Goal: Task Accomplishment & Management: Manage account settings

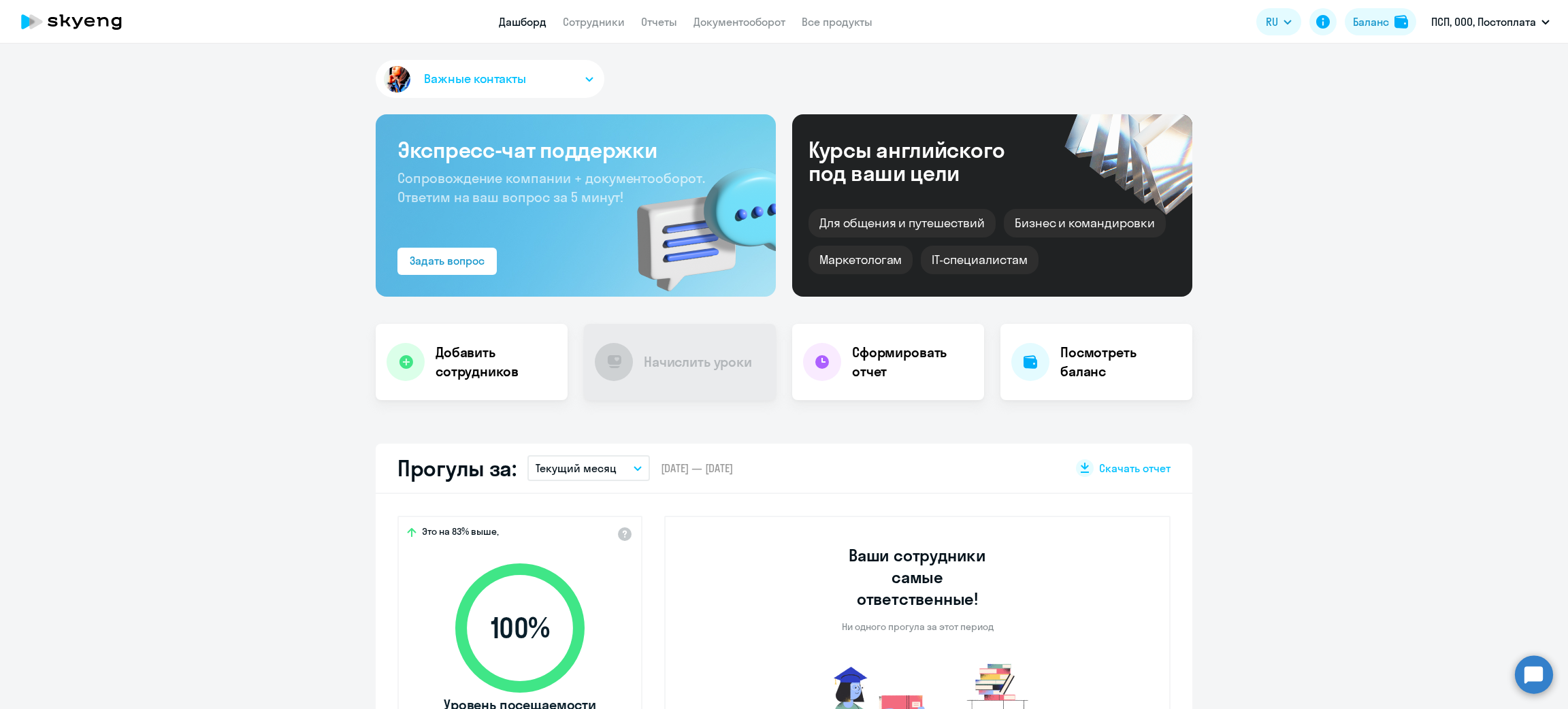
select select "30"
click at [1379, 15] on div "Баланс" at bounding box center [1371, 21] width 36 height 17
select select "english_adult_not_native_speaker_premium"
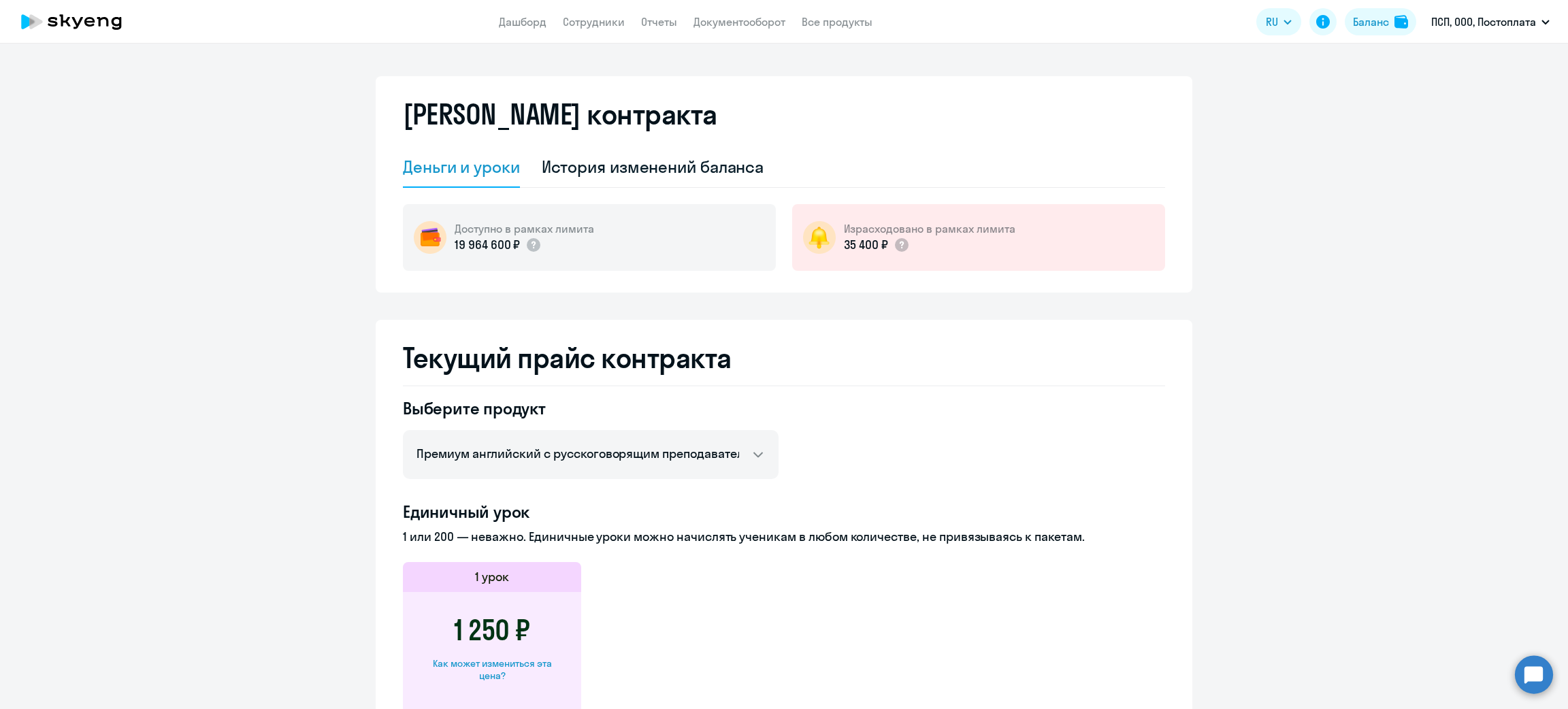
click at [598, 32] on app-header "Дашборд Сотрудники Отчеты Документооборот Все продукты Дашборд Сотрудники Отчет…" at bounding box center [784, 21] width 1568 height 44
click at [598, 30] on app-header "Дашборд Сотрудники Отчеты Документооборот Все продукты Дашборд Сотрудники Отчет…" at bounding box center [784, 21] width 1568 height 44
click at [599, 26] on link "Сотрудники" at bounding box center [593, 21] width 62 height 14
select select "30"
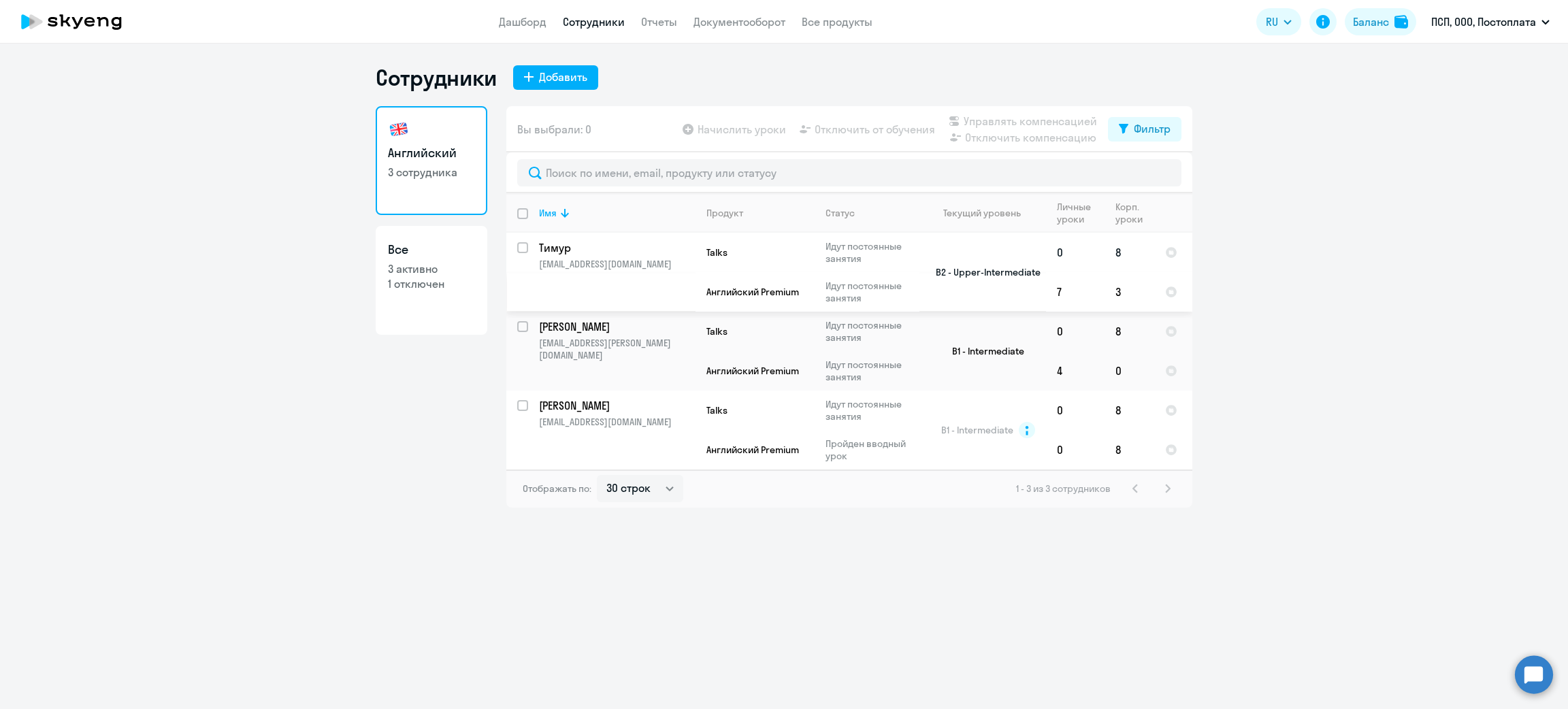
click at [624, 248] on p "Тимур" at bounding box center [616, 247] width 154 height 15
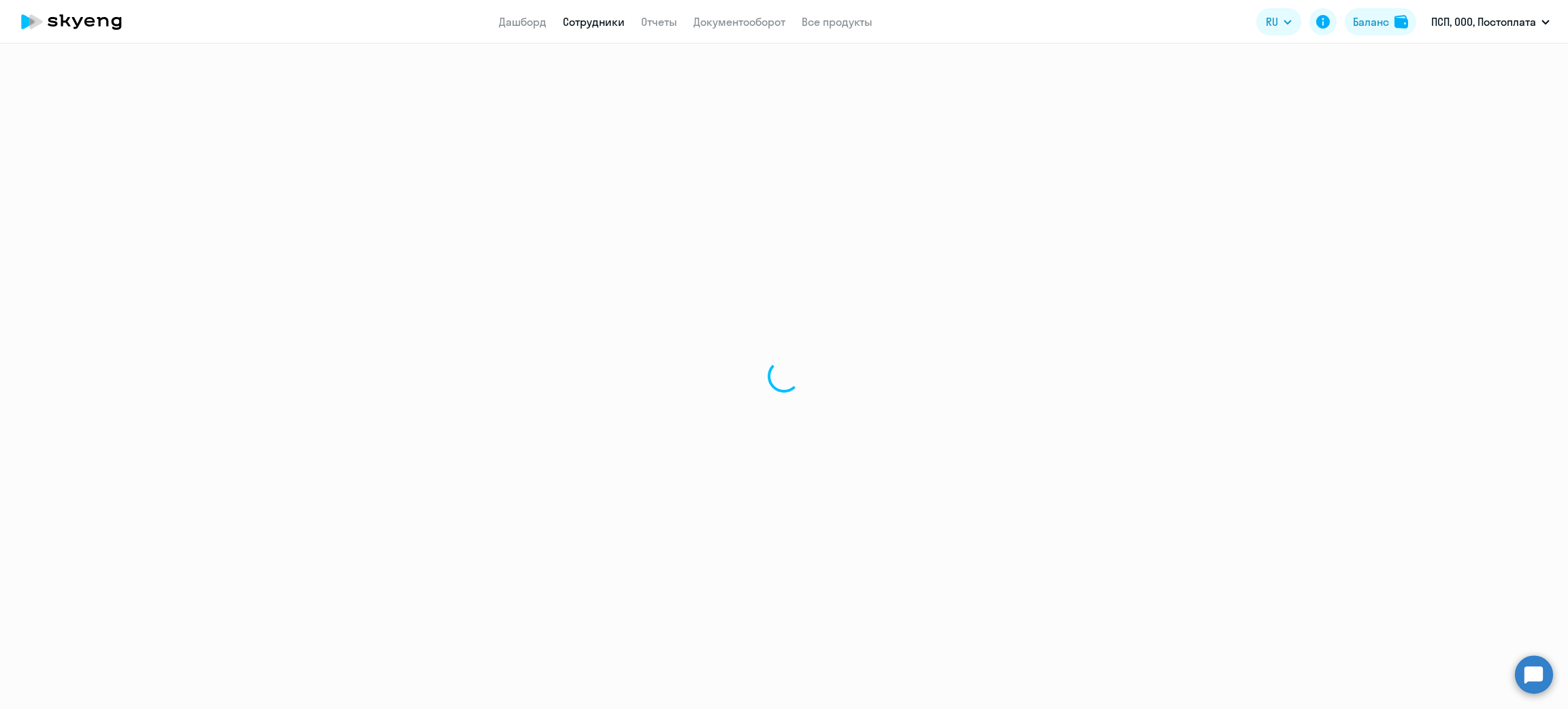
select select "english"
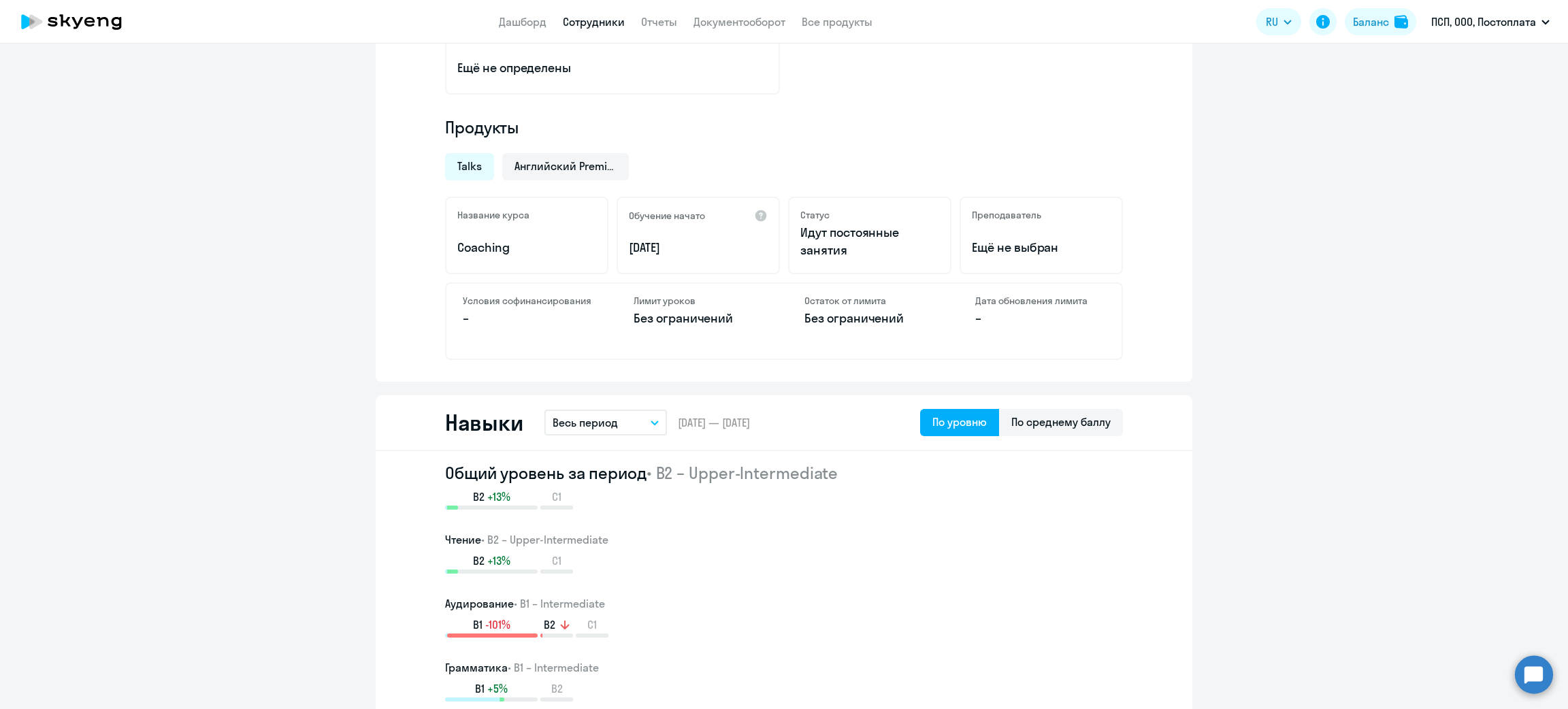
scroll to position [408, 0]
click at [530, 19] on link "Дашборд" at bounding box center [522, 21] width 48 height 14
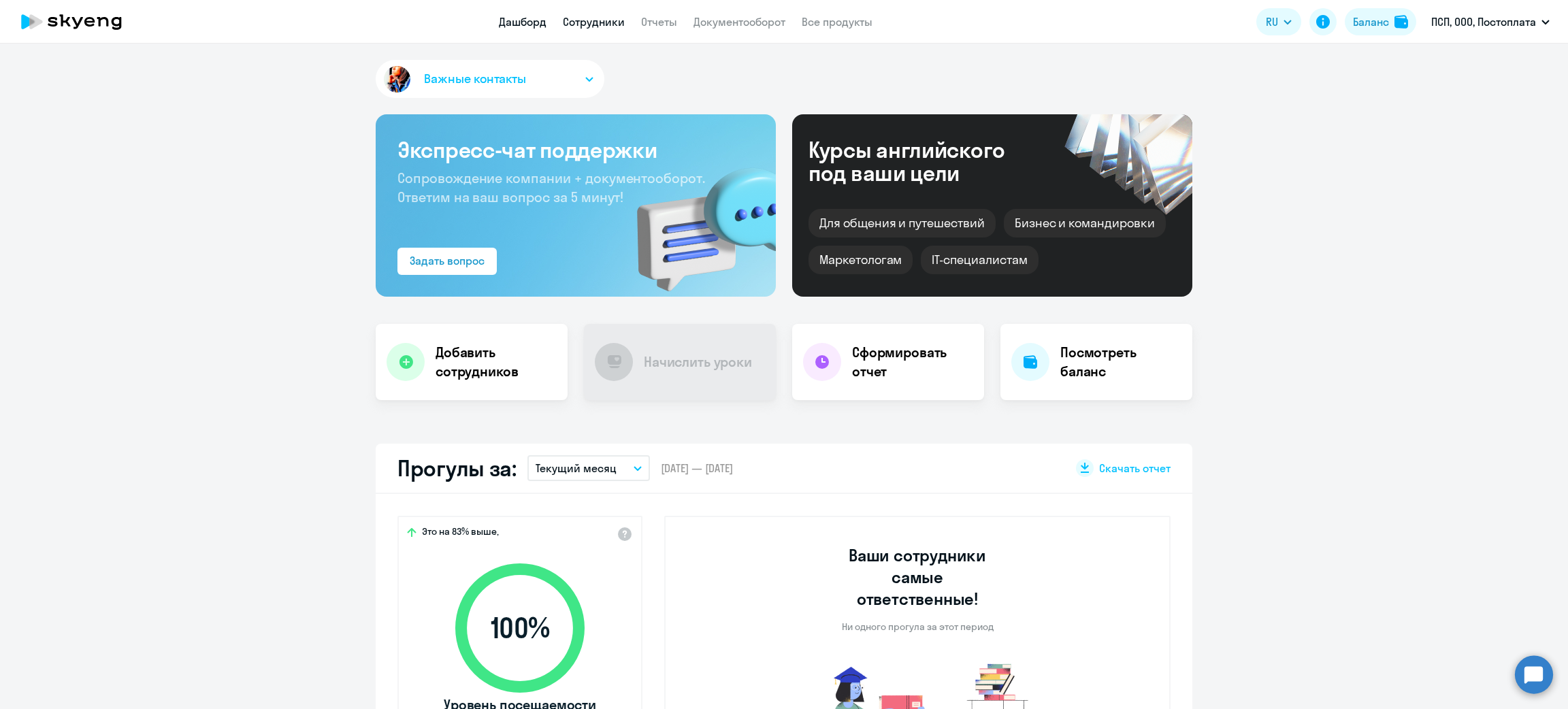
select select "30"
click at [598, 24] on link "Сотрудники" at bounding box center [593, 21] width 62 height 14
select select "30"
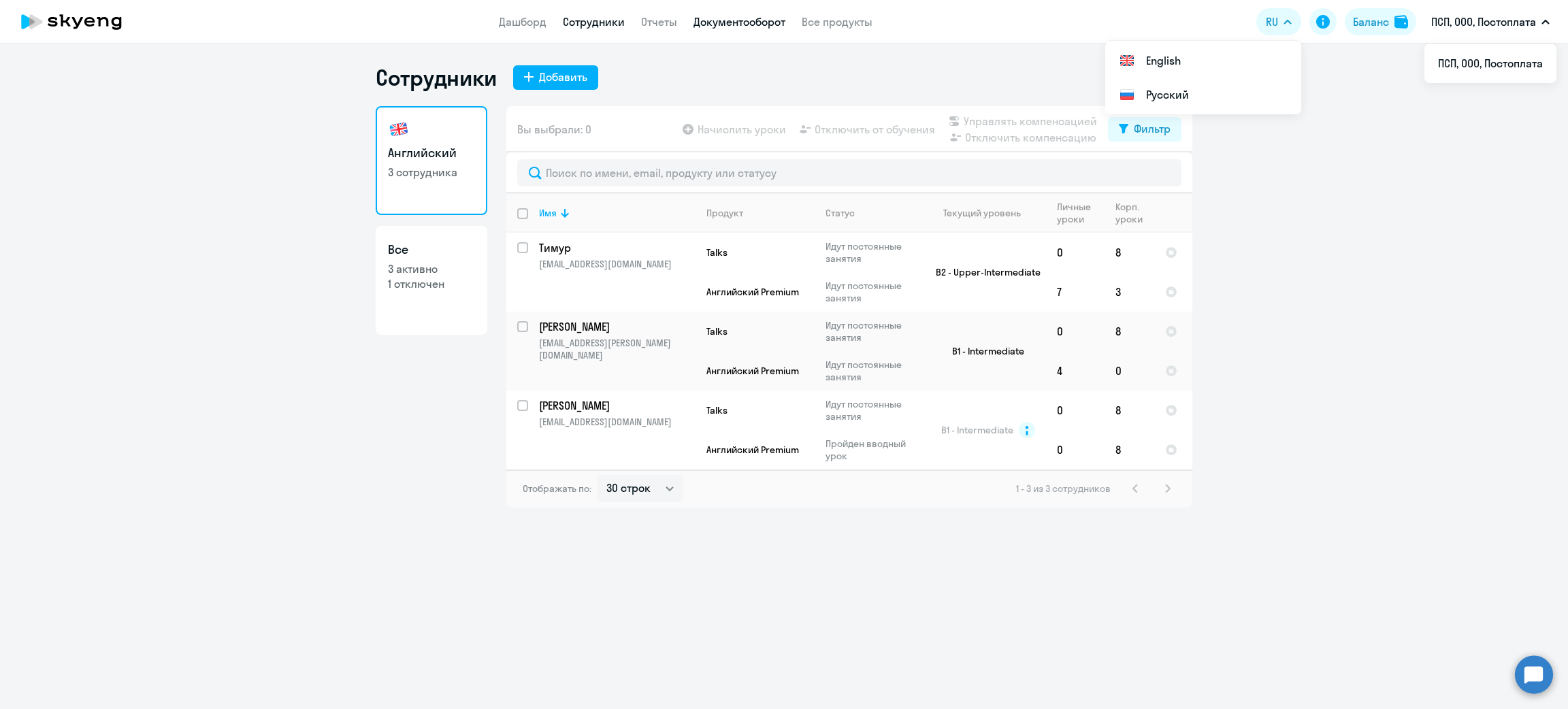
click at [716, 27] on link "Документооборот" at bounding box center [739, 21] width 92 height 14
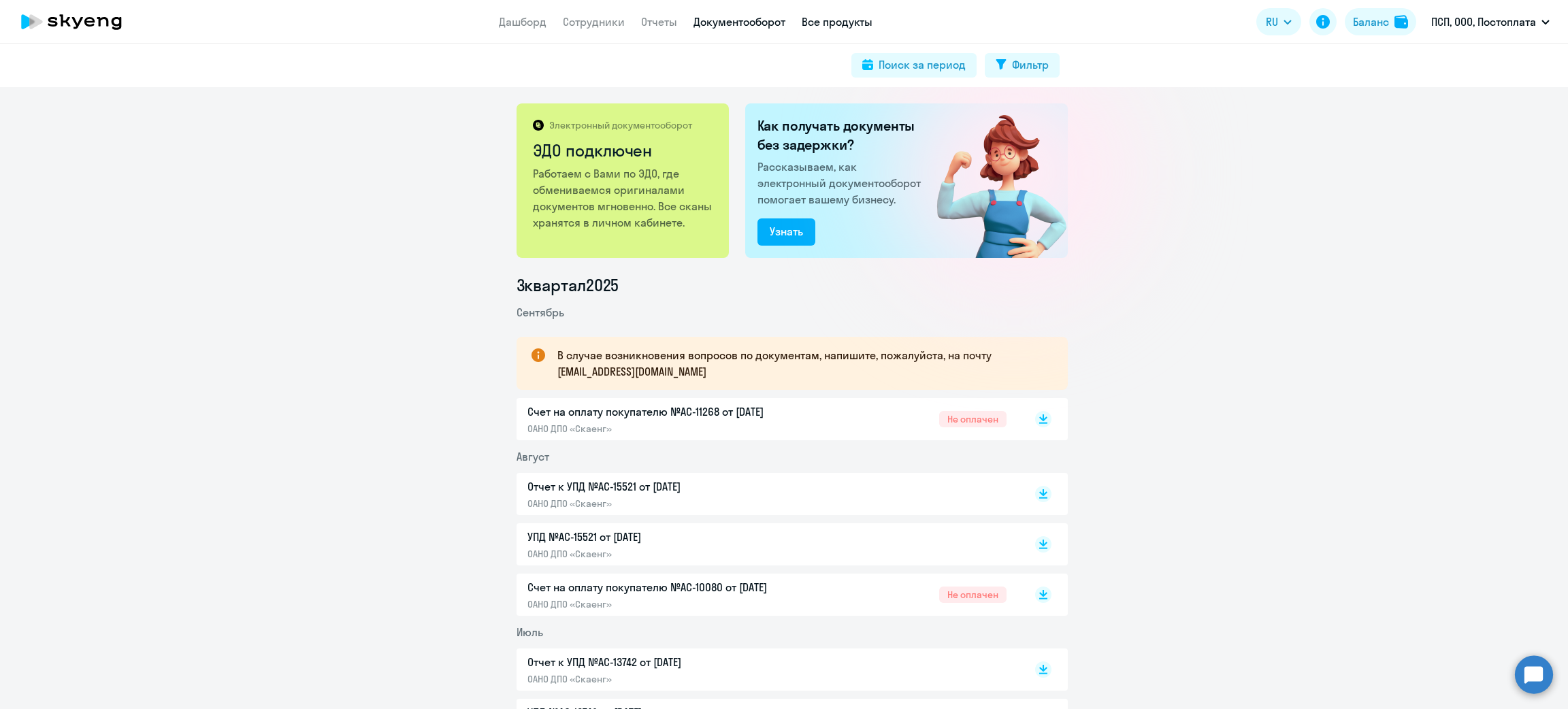
click at [827, 21] on link "Все продукты" at bounding box center [837, 21] width 70 height 14
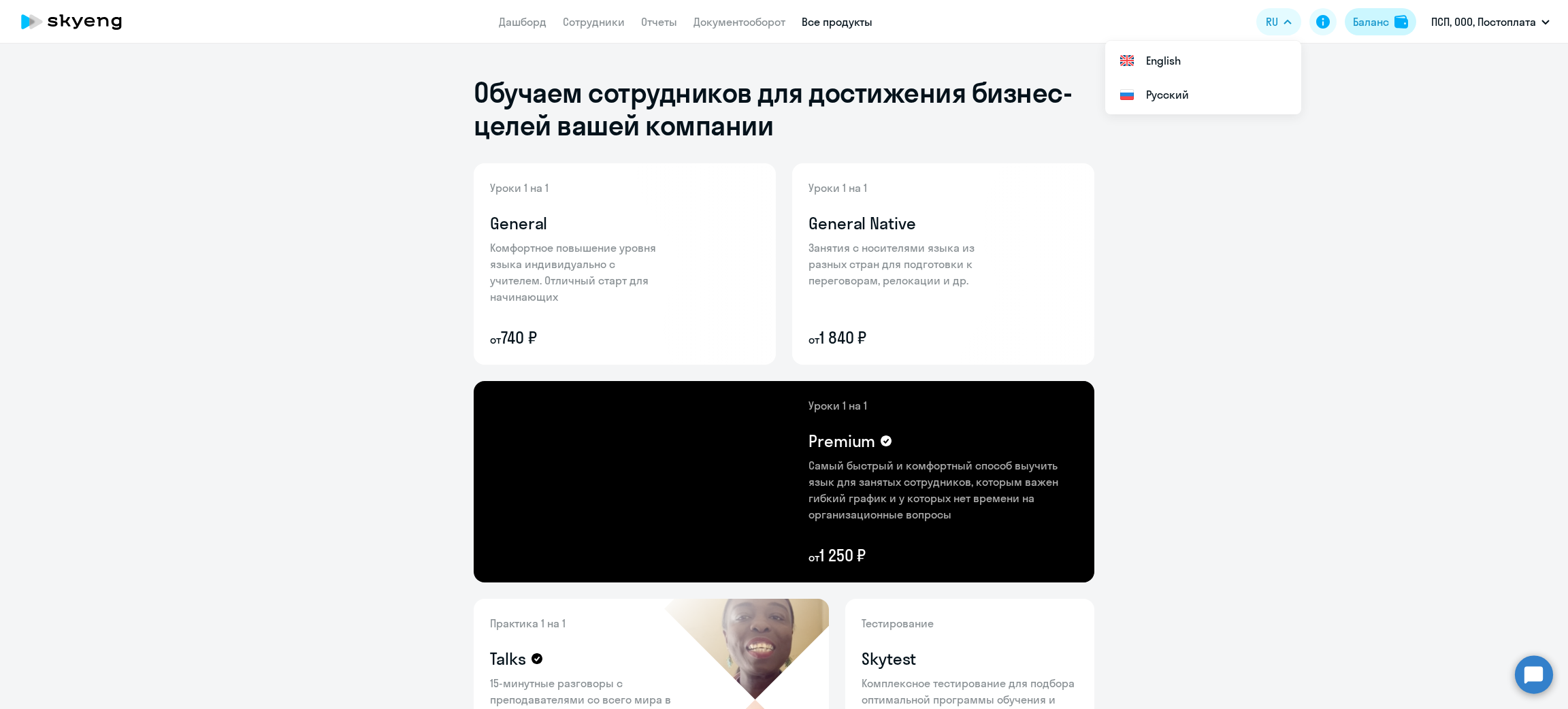
click at [1395, 26] on img at bounding box center [1401, 21] width 14 height 14
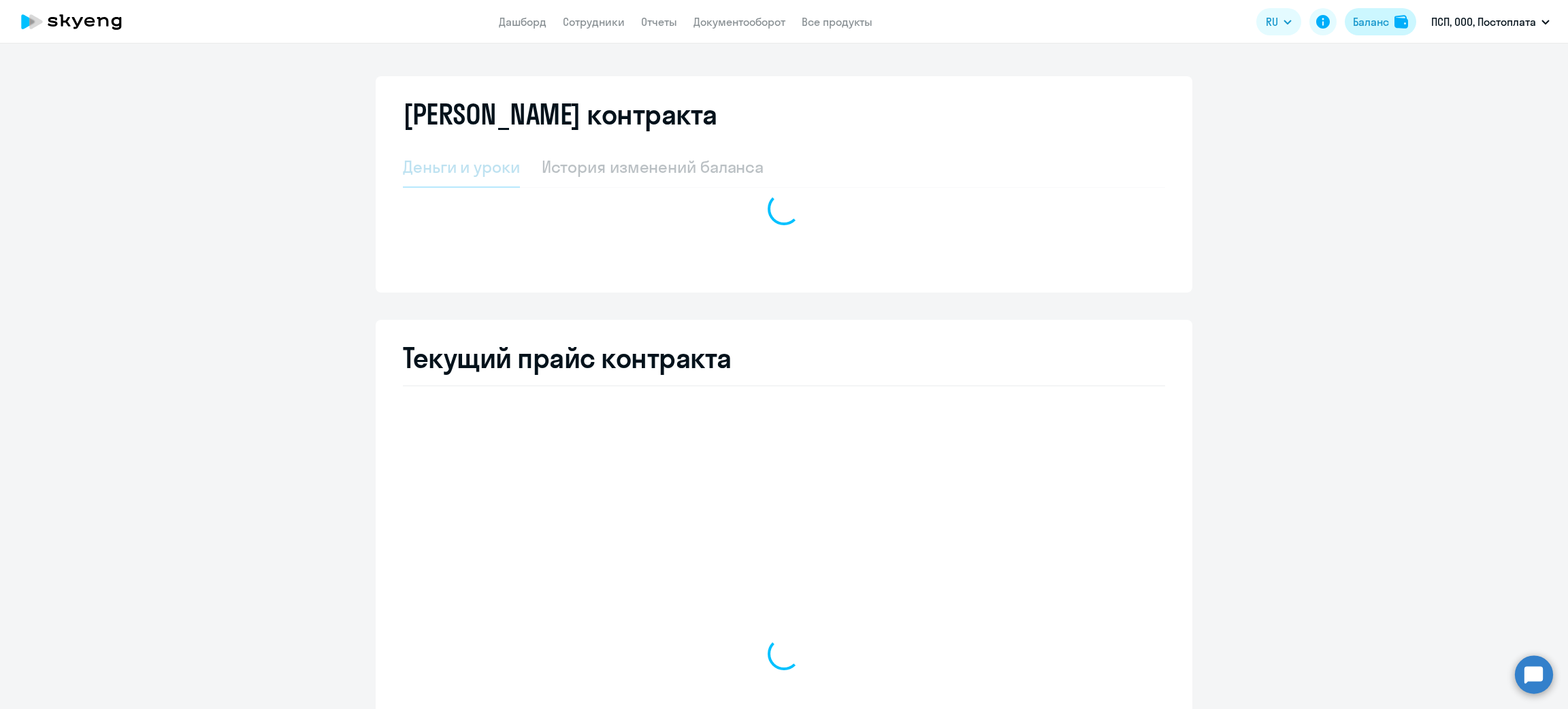
select select "english_adult_not_native_speaker_premium"
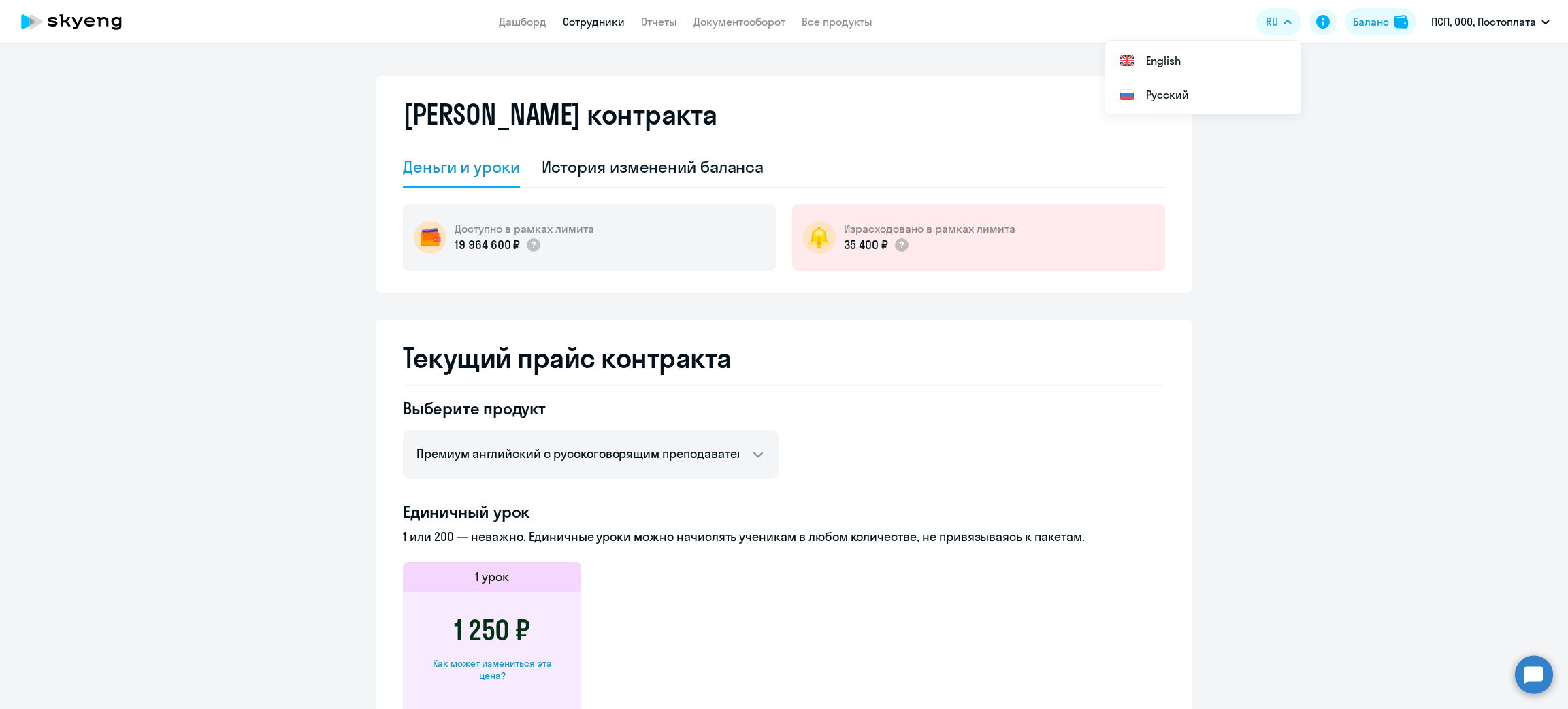
click at [566, 20] on link "Сотрудники" at bounding box center [593, 21] width 62 height 14
select select "30"
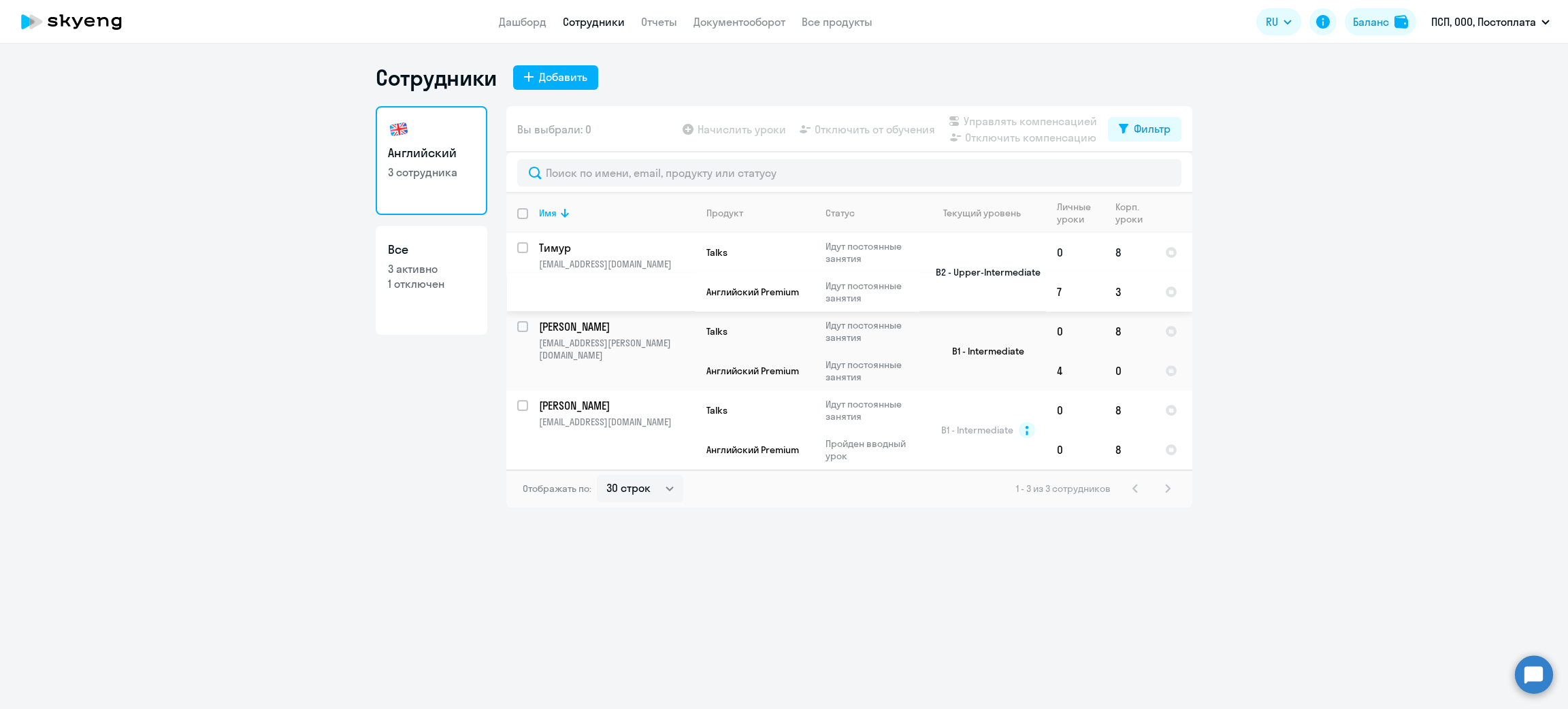
click at [655, 263] on p "timursabirov87@mail.ru" at bounding box center [617, 264] width 156 height 13
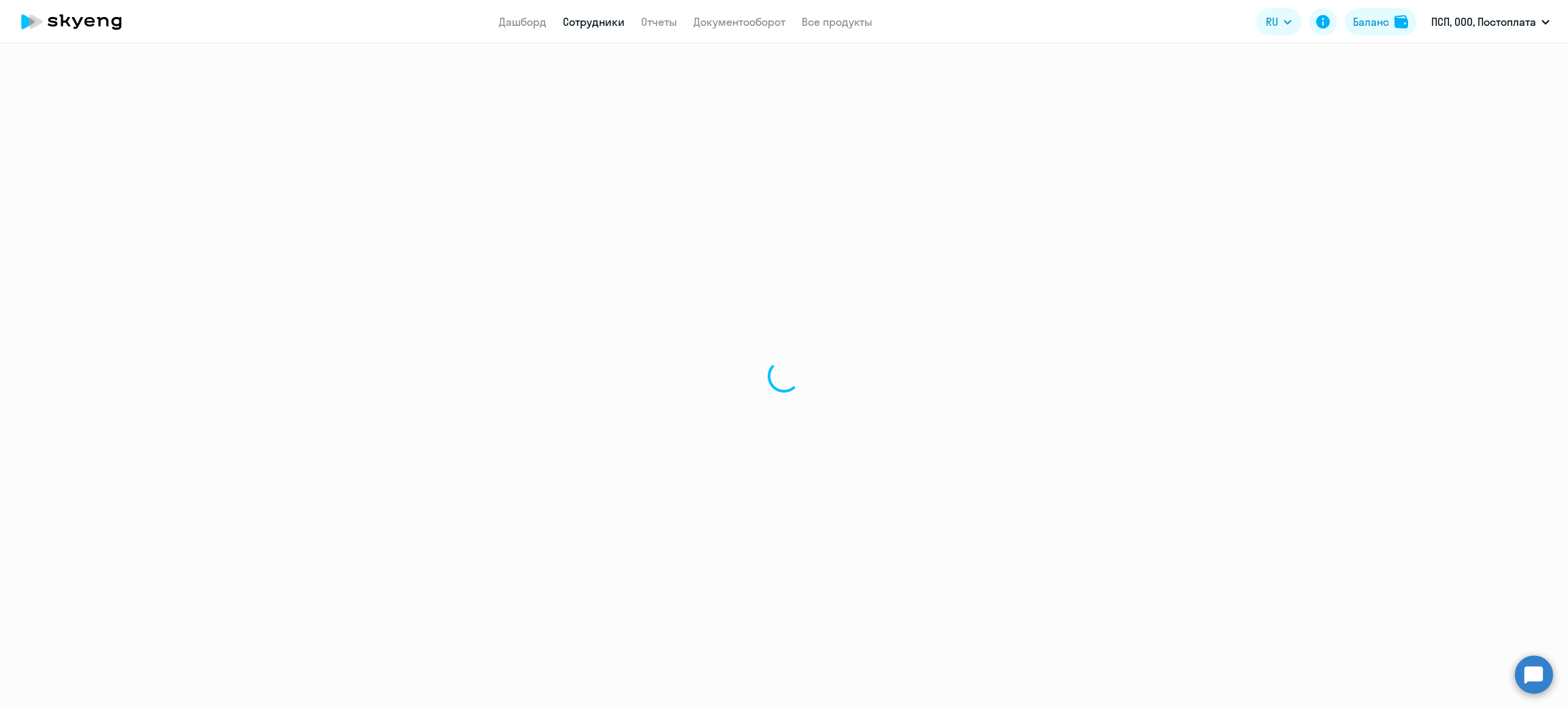
select select "english"
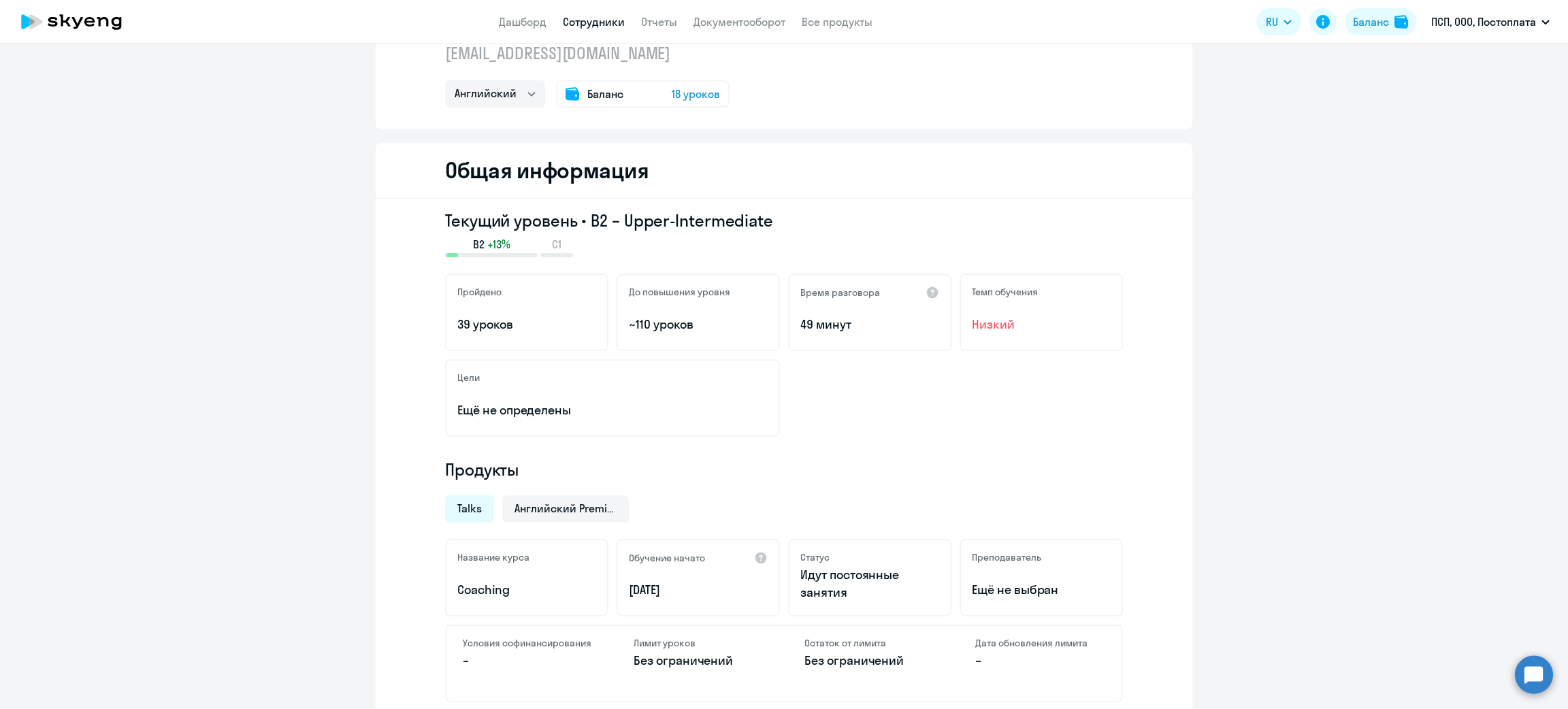
scroll to position [103, 0]
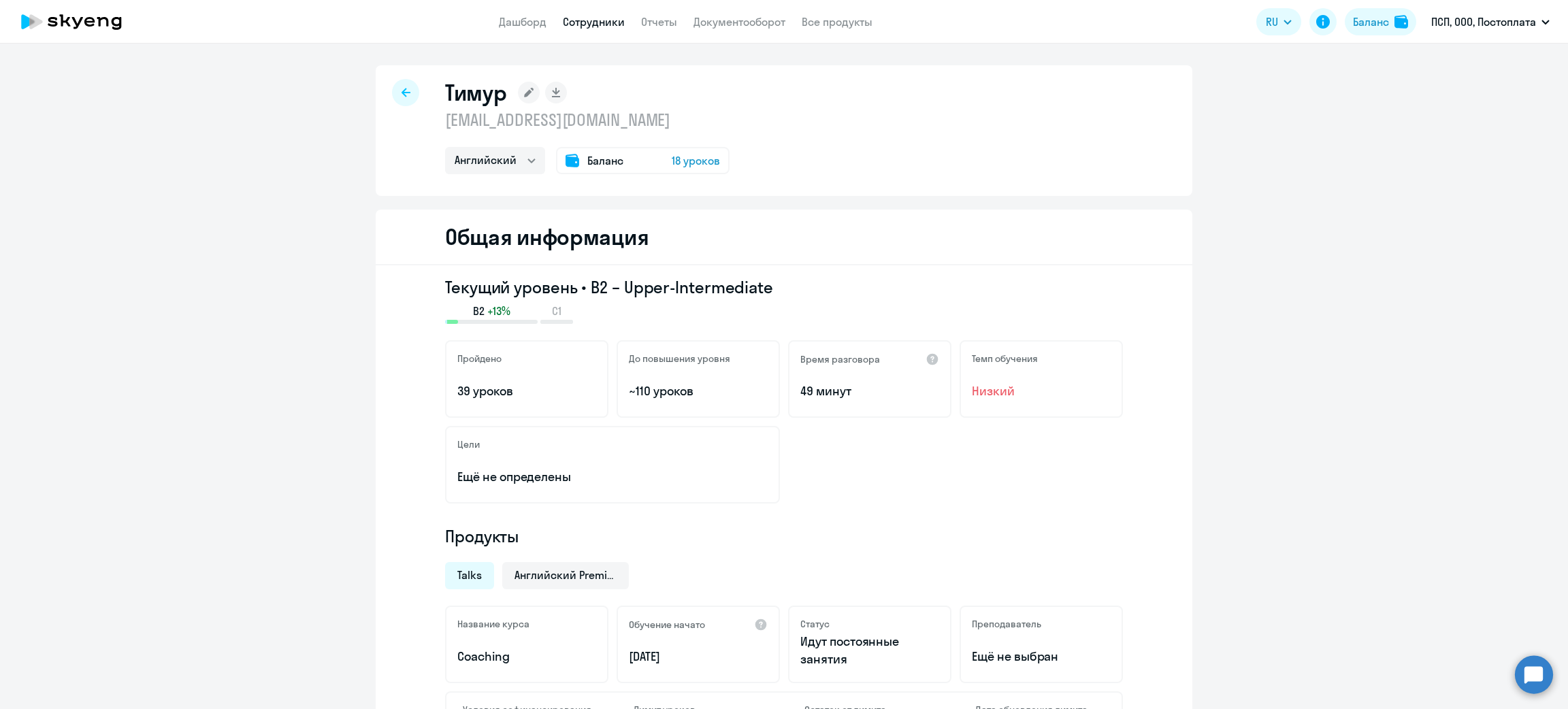
select select "30"
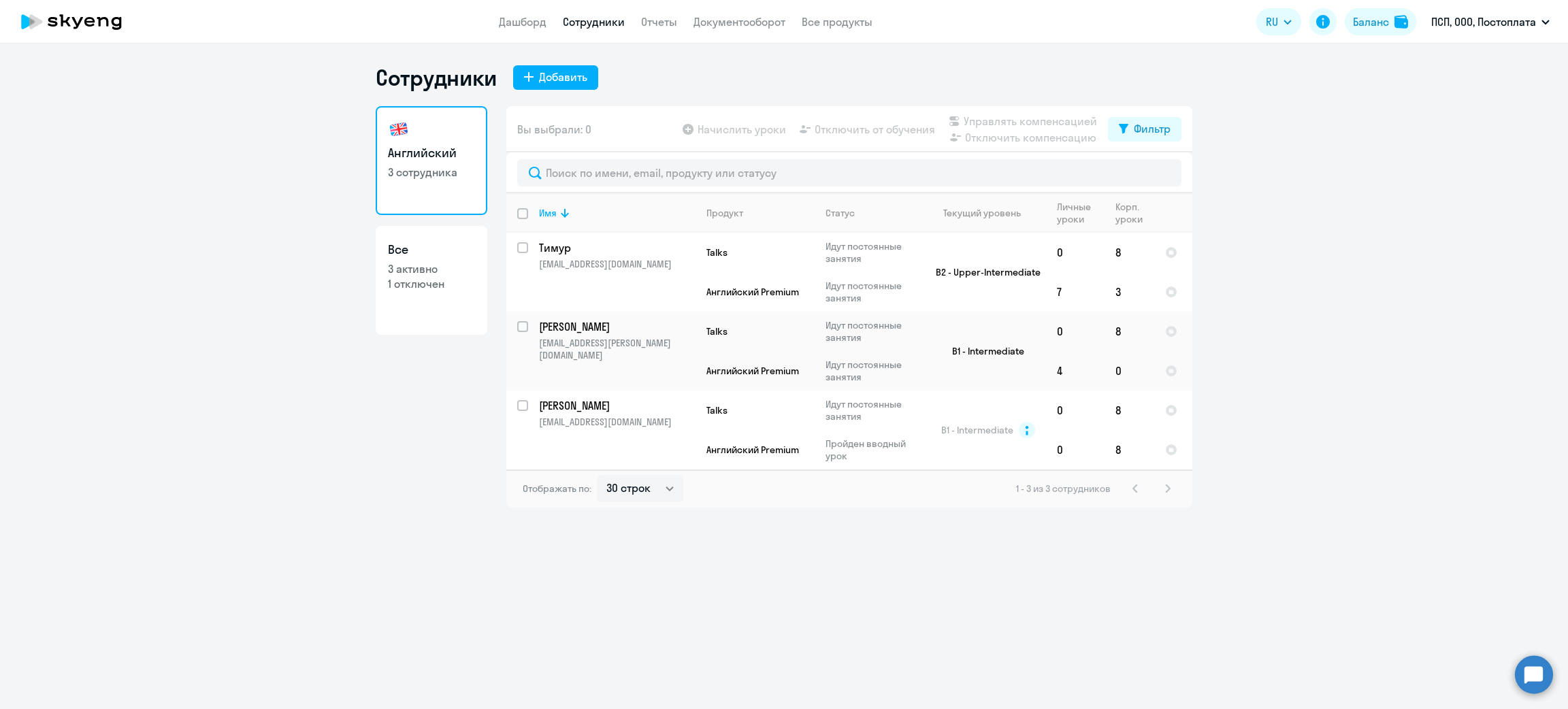
click at [725, 118] on div "Начислить уроки Отключить от обучения Управлять компенсацией Отключить компенса…" at bounding box center [893, 129] width 428 height 32
click at [733, 122] on app-table-action-button "Начислить уроки" at bounding box center [732, 129] width 106 height 17
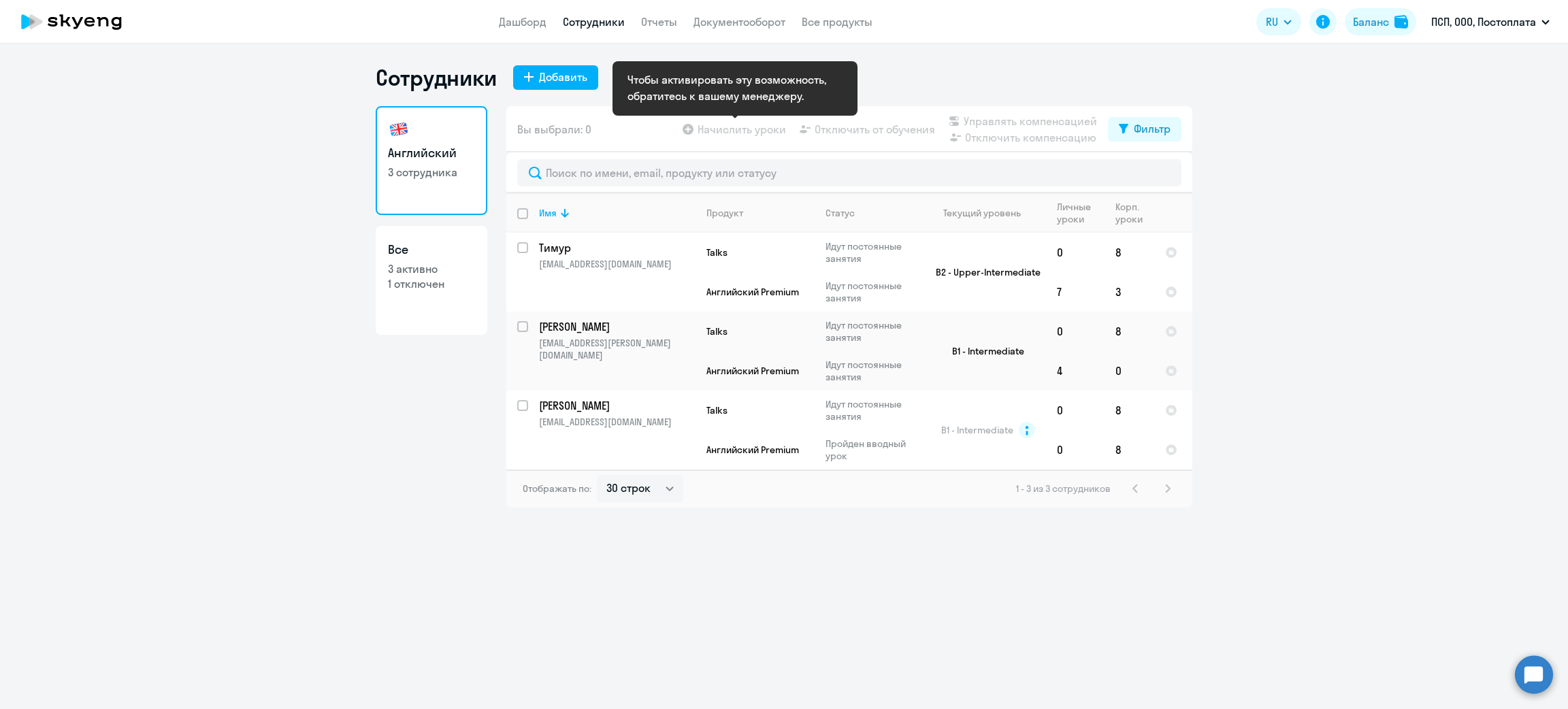
click at [741, 132] on app-table-action-button "Начислить уроки" at bounding box center [732, 129] width 106 height 17
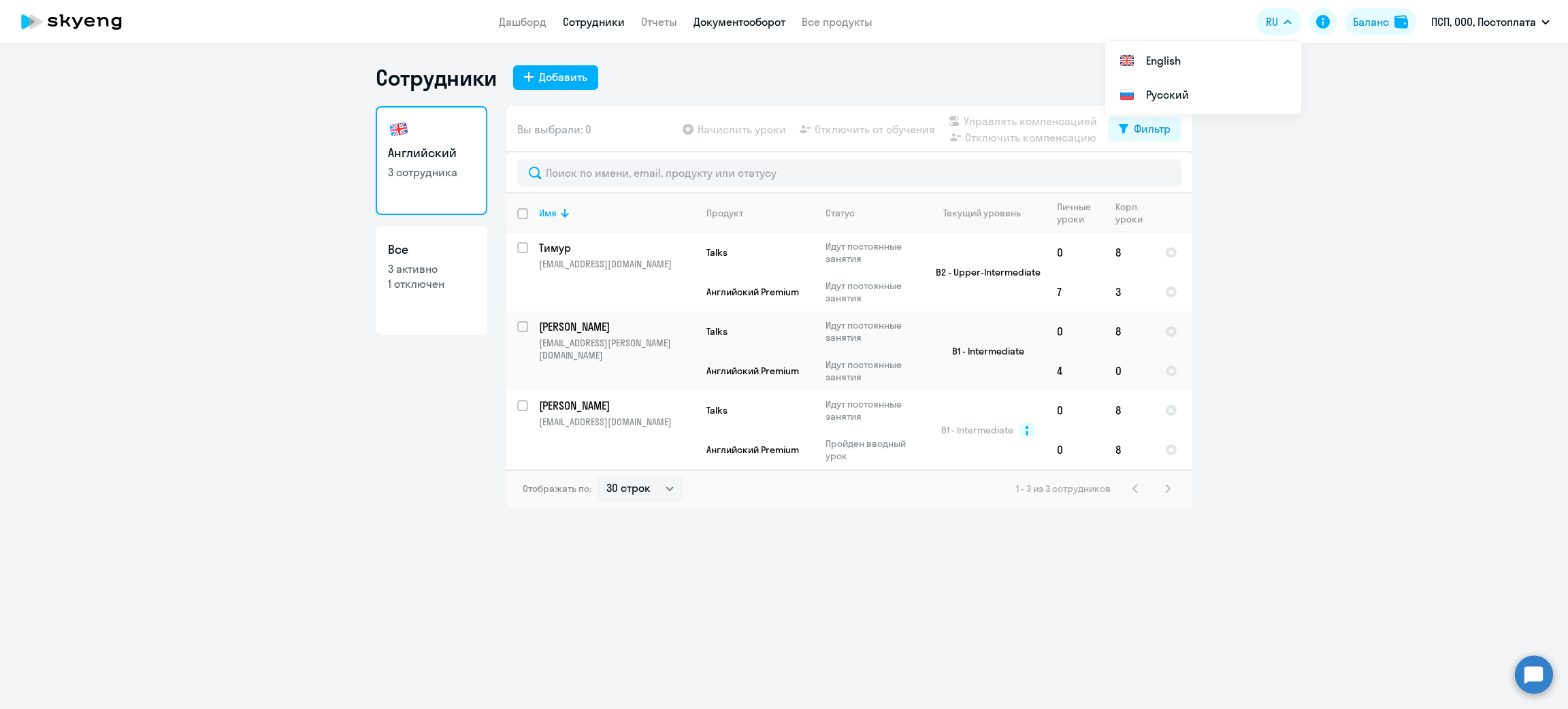
click at [720, 26] on link "Документооборот" at bounding box center [739, 21] width 92 height 14
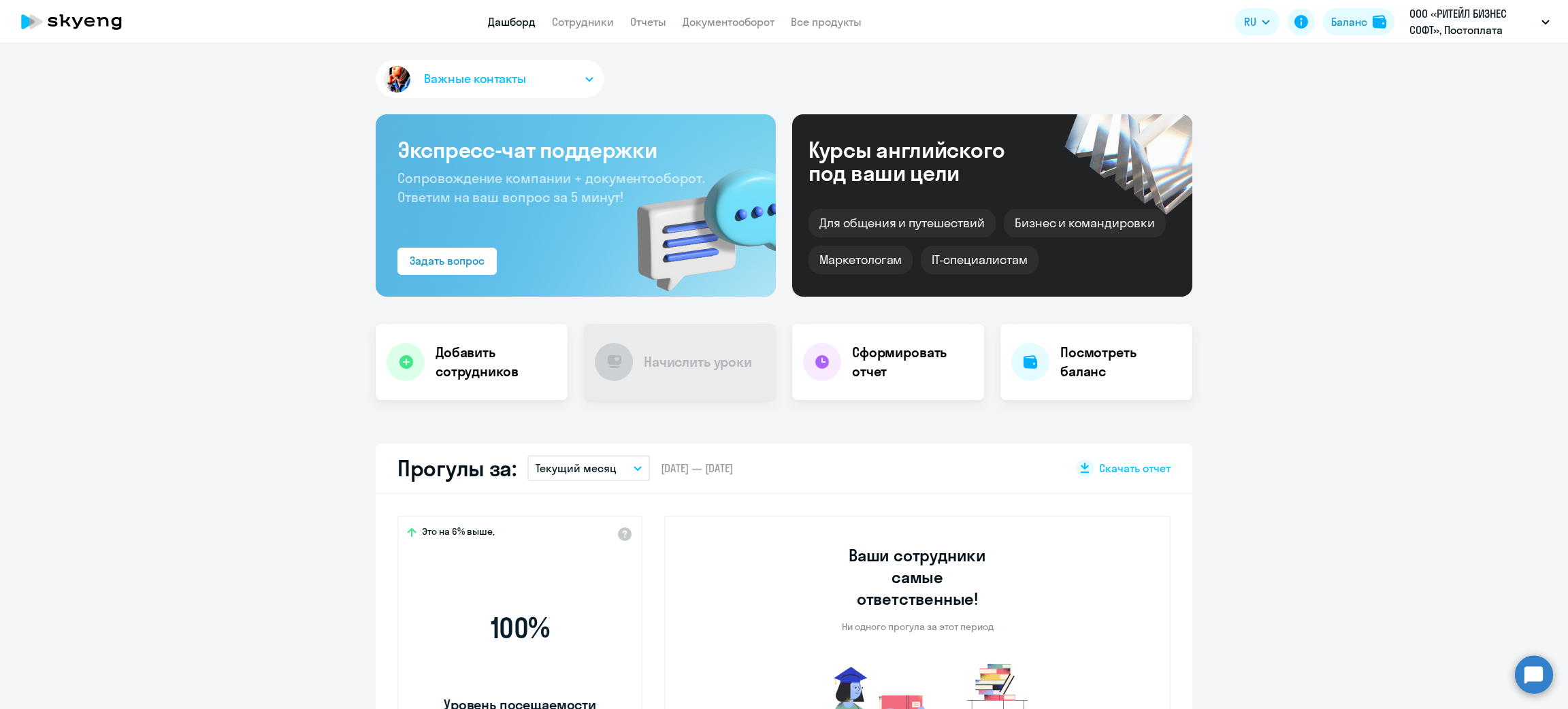
select select "30"
